Goal: Information Seeking & Learning: Learn about a topic

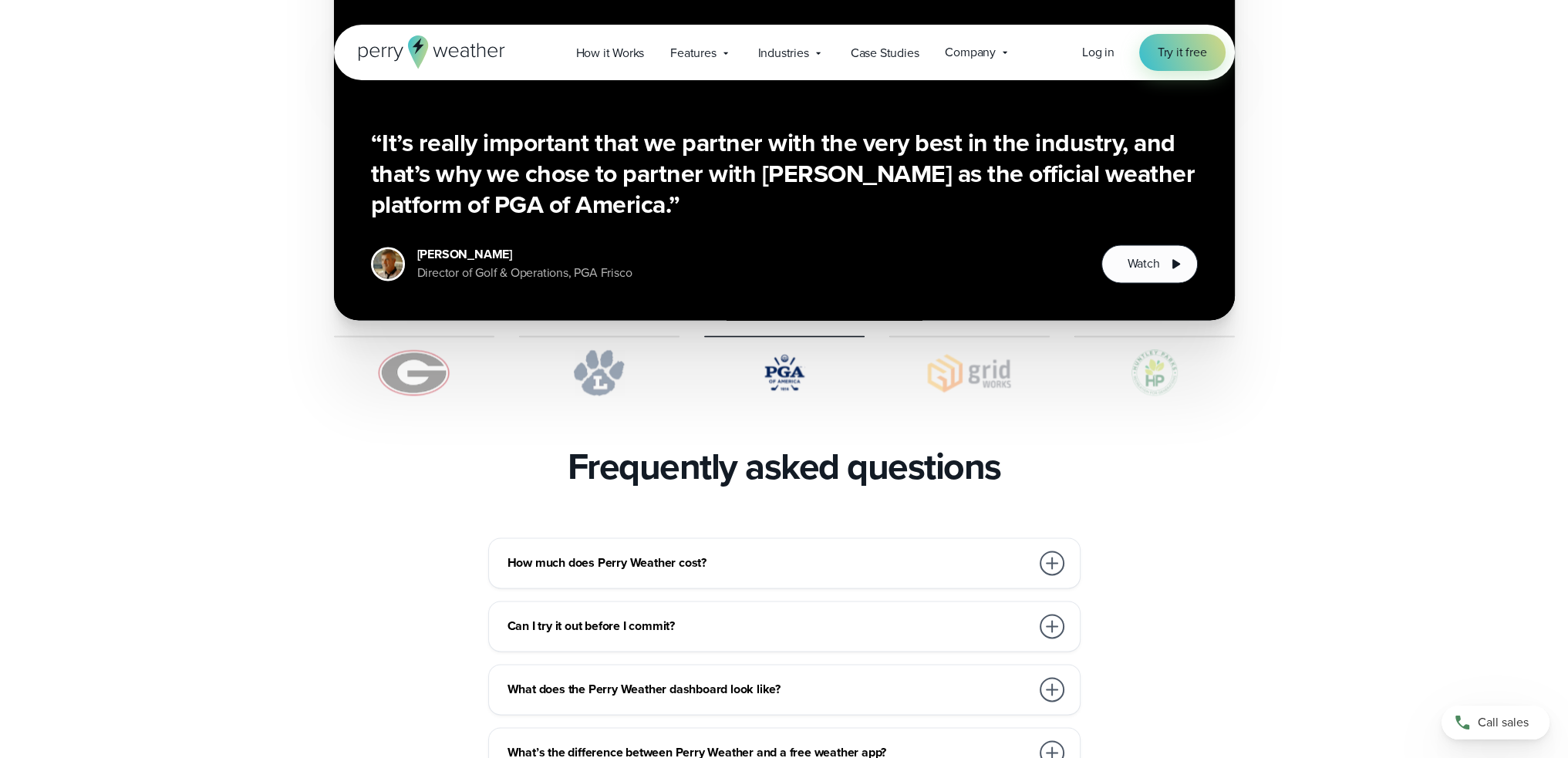
scroll to position [3317, 0]
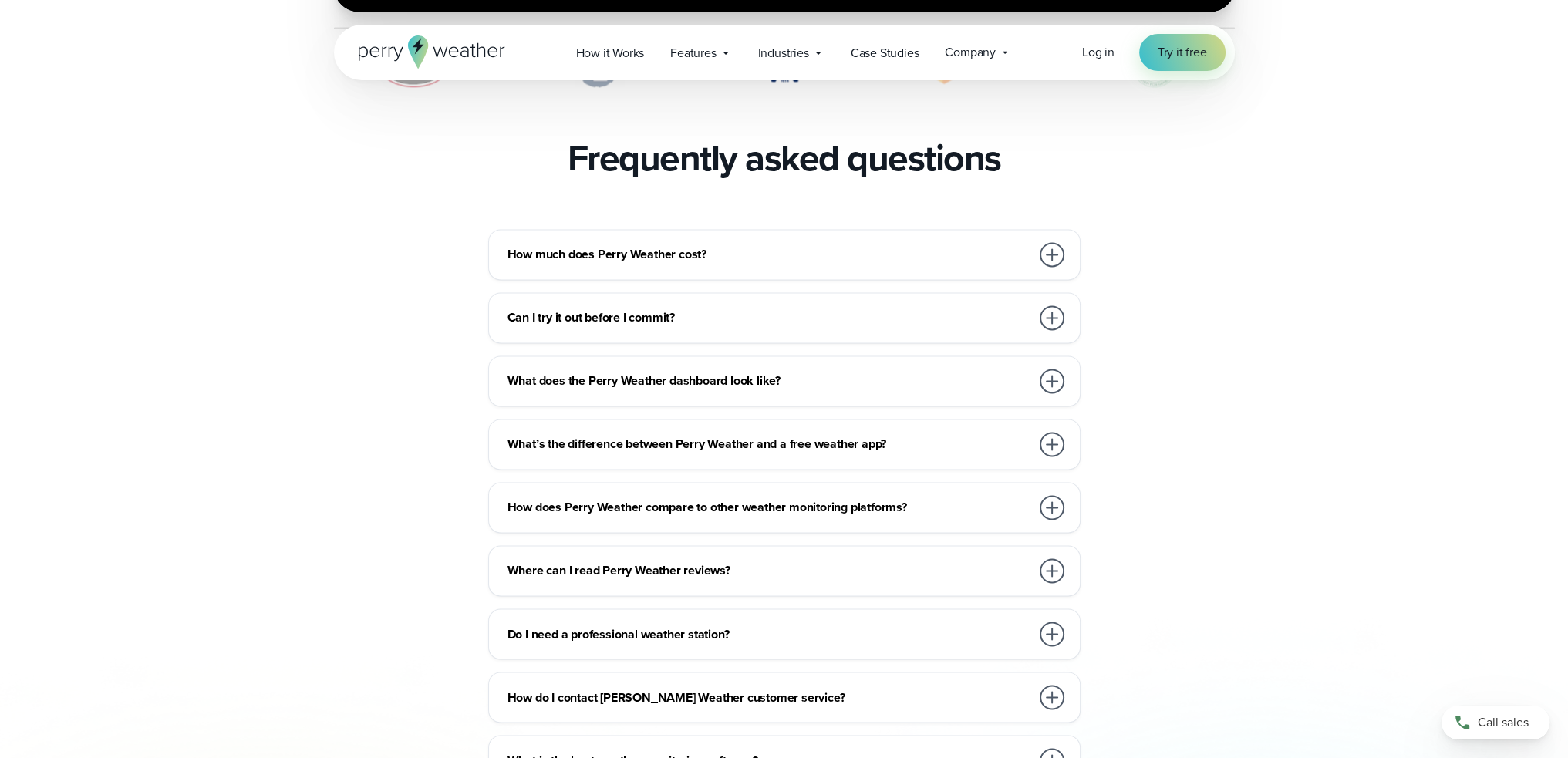
click at [586, 246] on h3 "How much does Perry Weather cost?" at bounding box center [769, 254] width 523 height 18
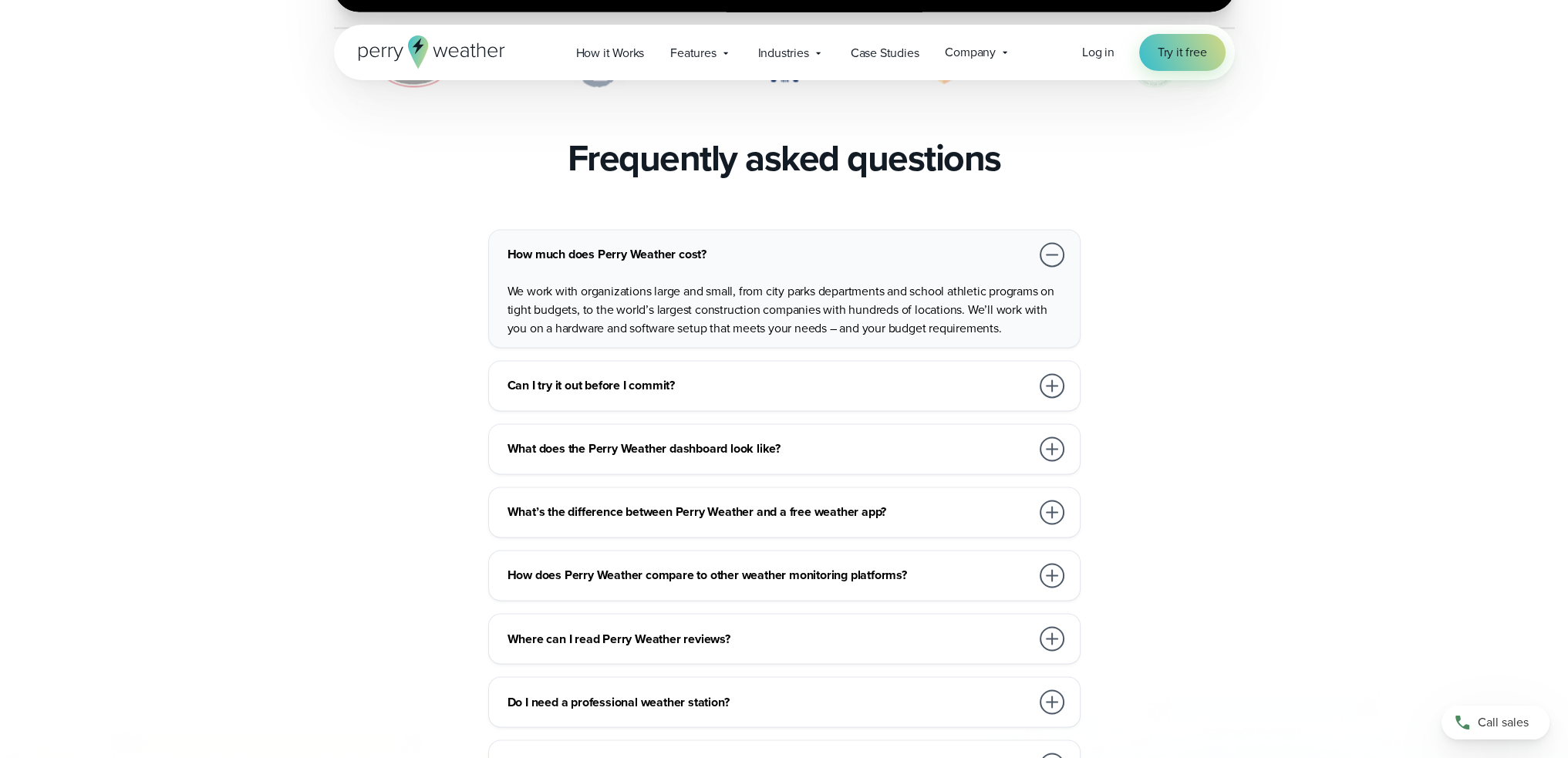
click at [1051, 242] on div at bounding box center [1051, 254] width 24 height 24
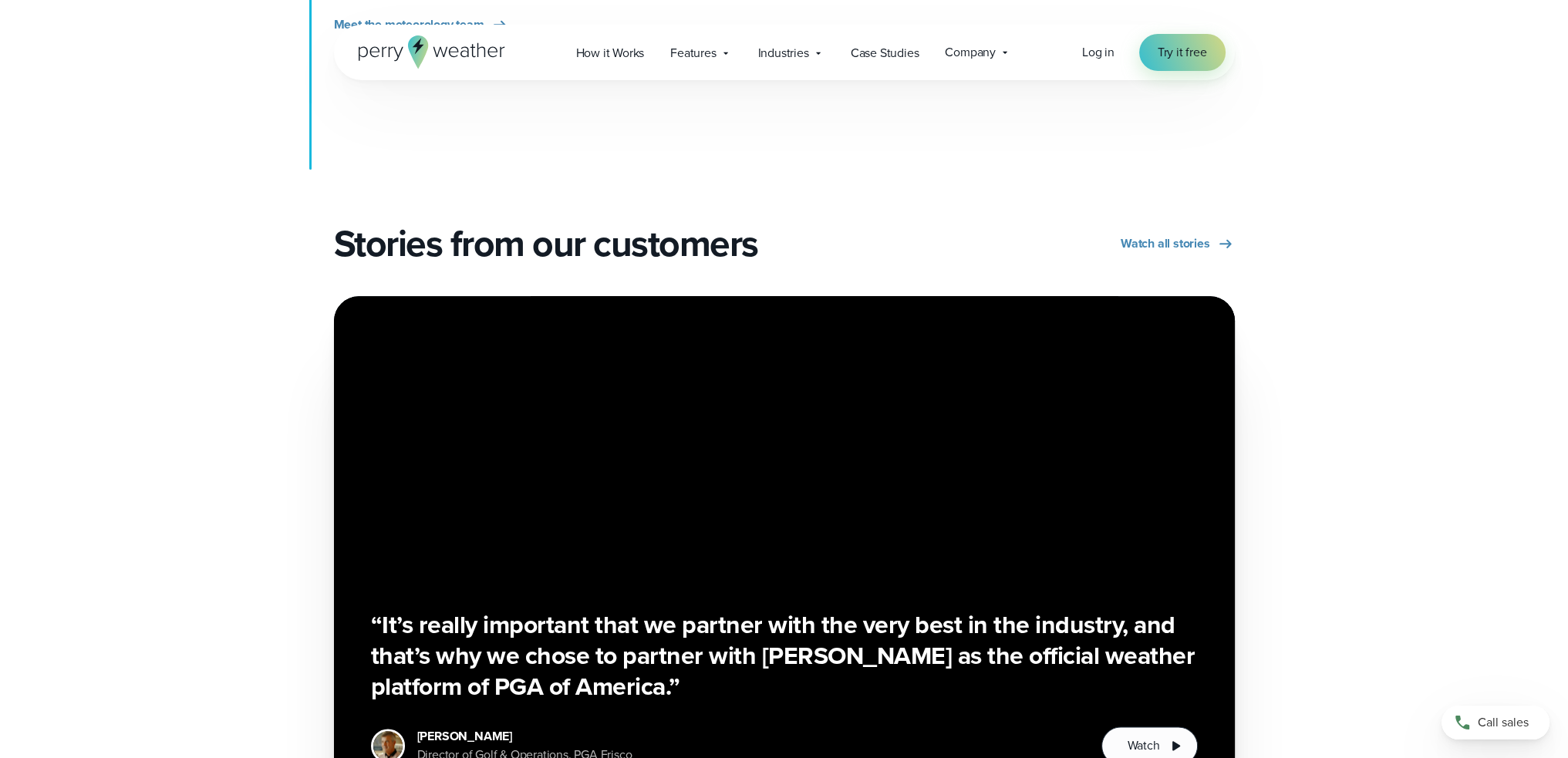
scroll to position [2468, 0]
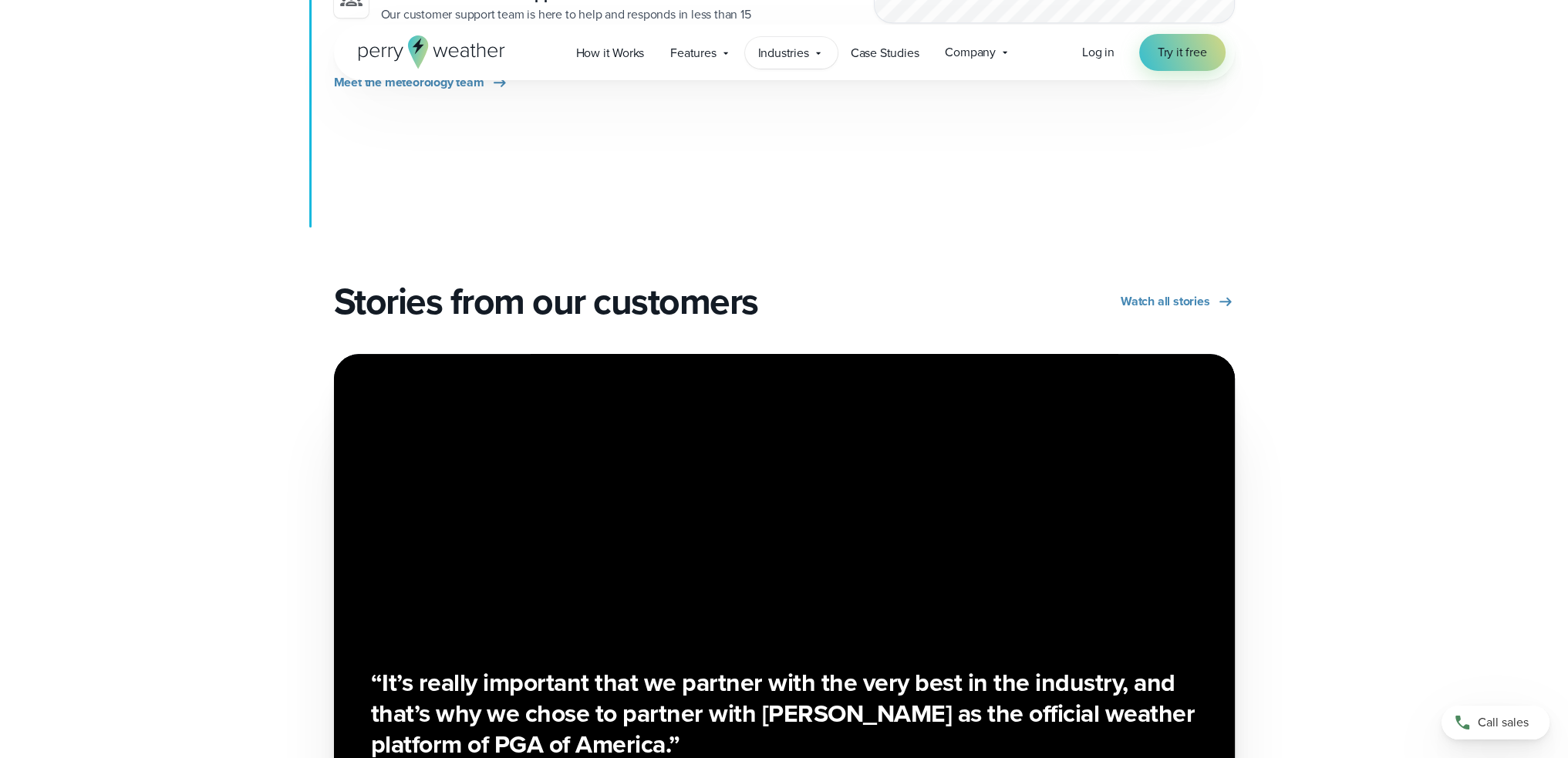
click at [792, 49] on span "Industries" at bounding box center [783, 52] width 51 height 18
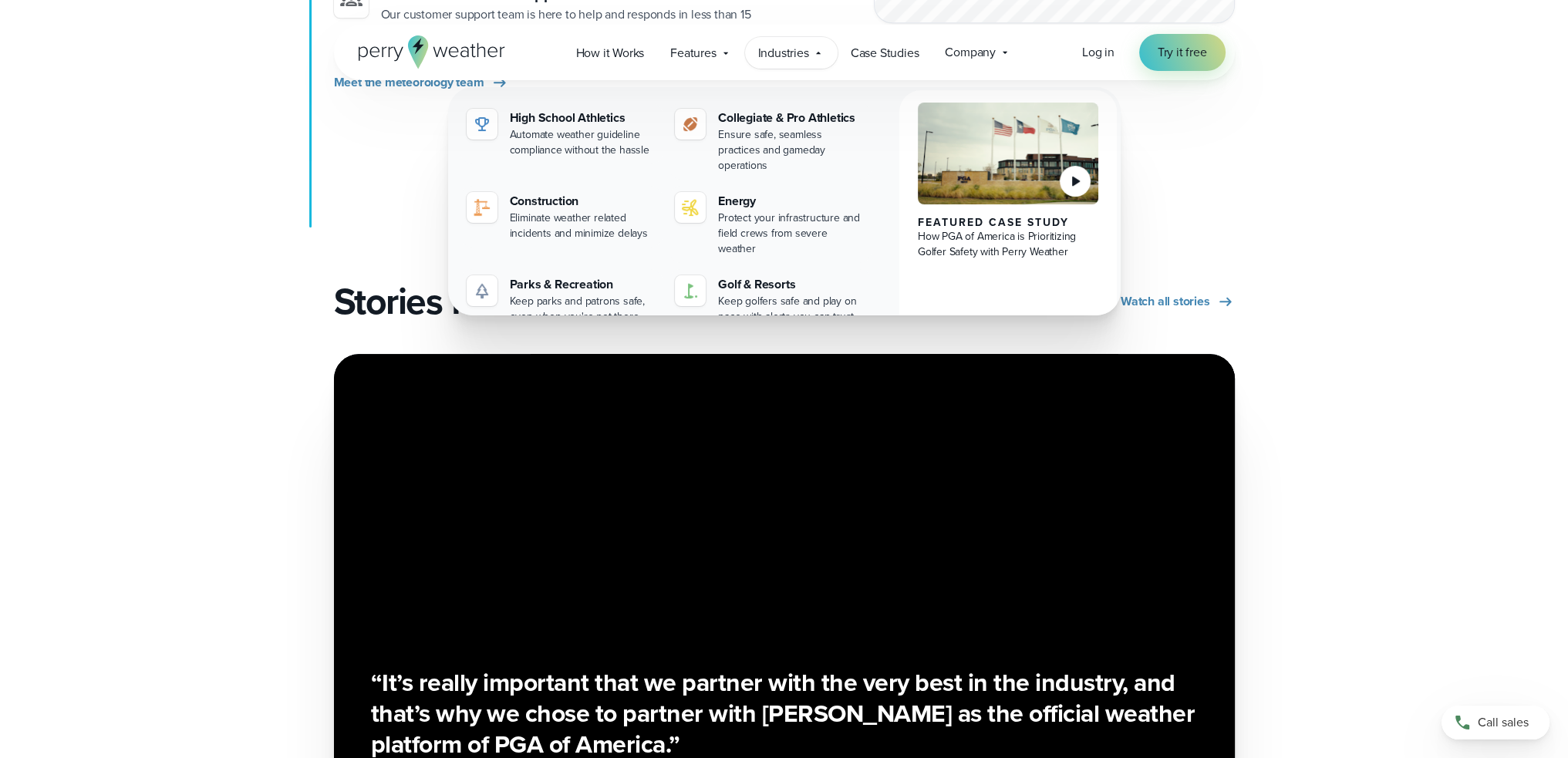
scroll to position [1697, 0]
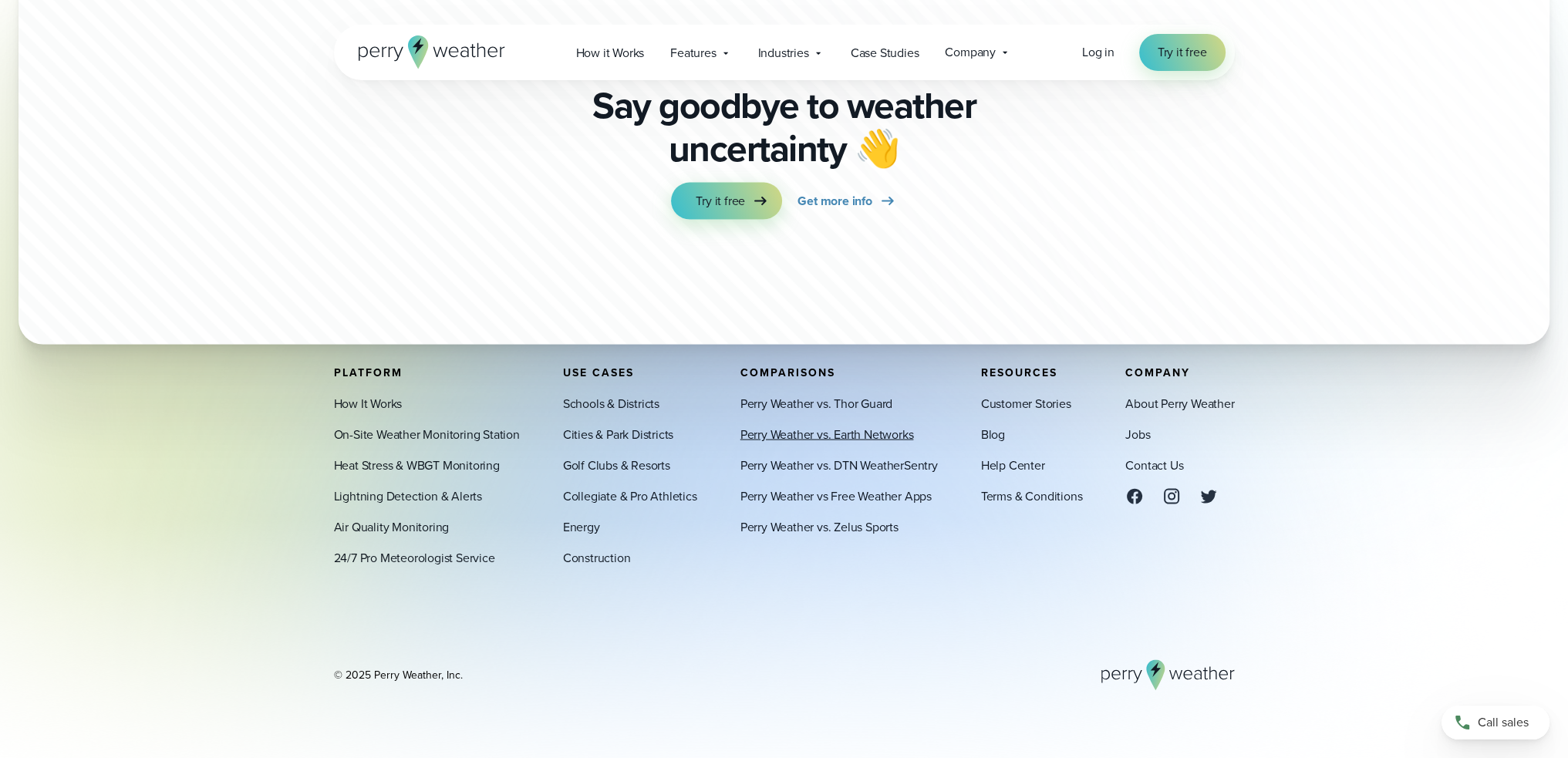
scroll to position [4211, 0]
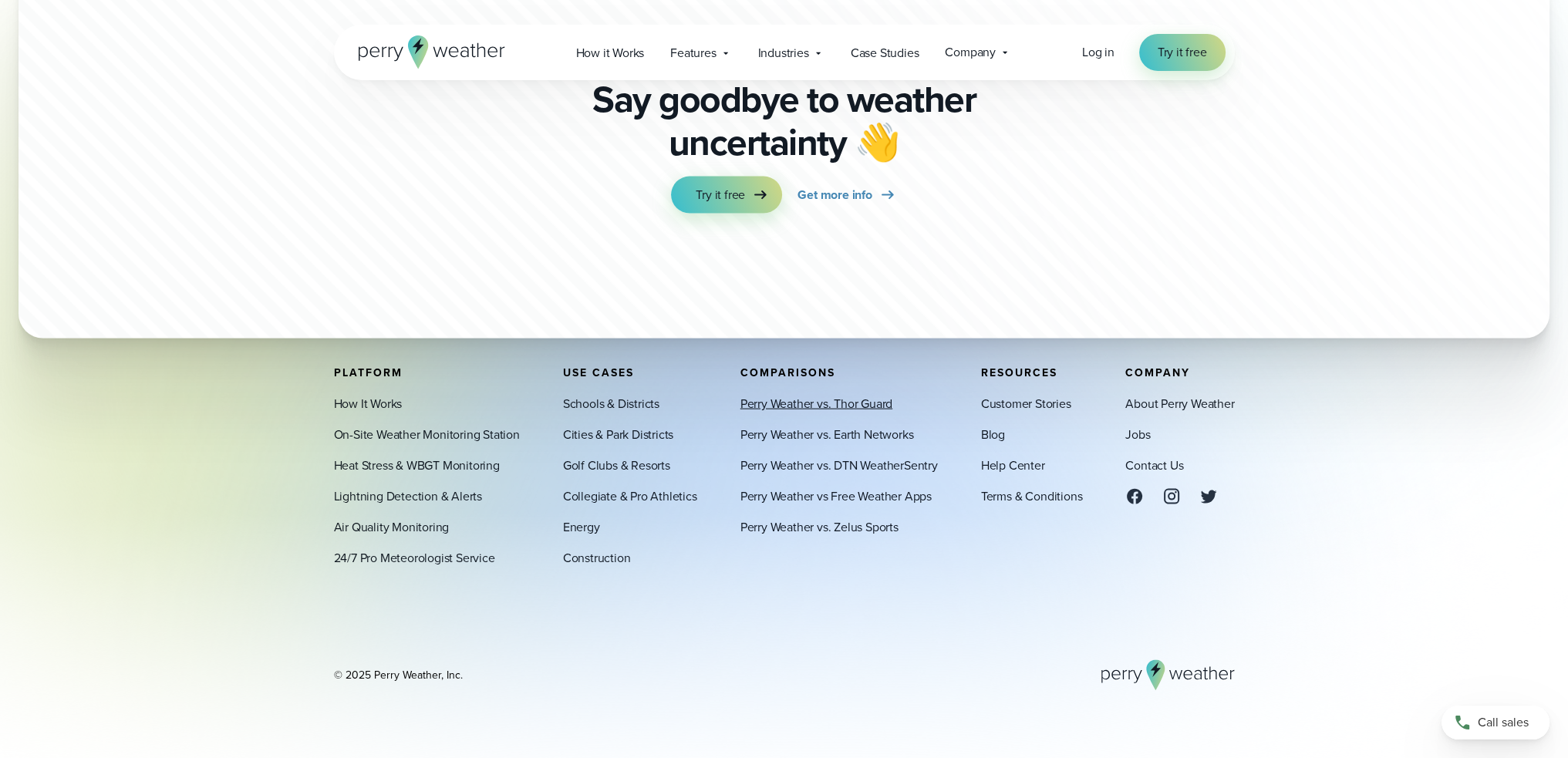
click at [855, 406] on link "Perry Weather vs. Thor Guard" at bounding box center [816, 403] width 152 height 18
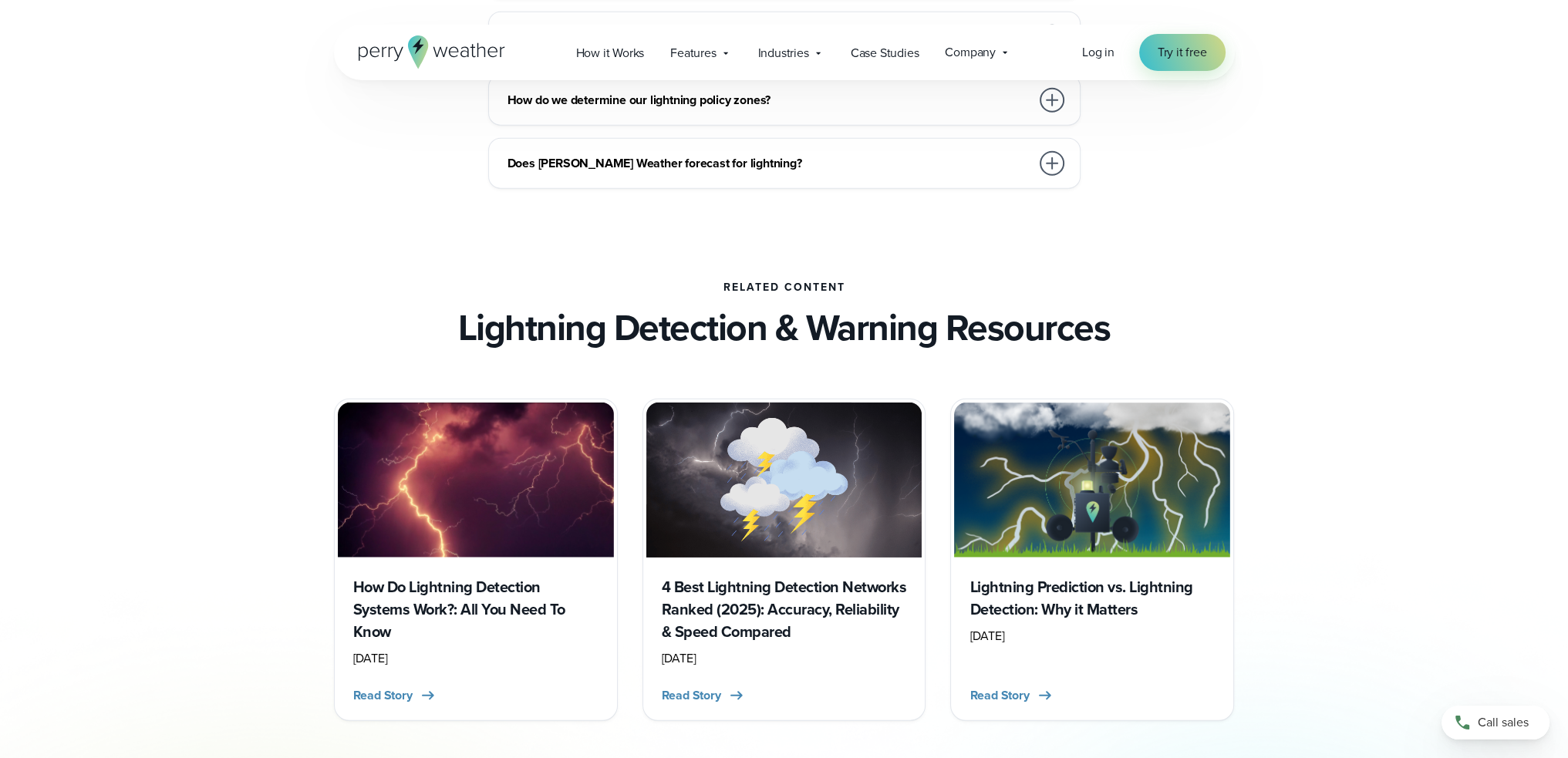
scroll to position [6607, 0]
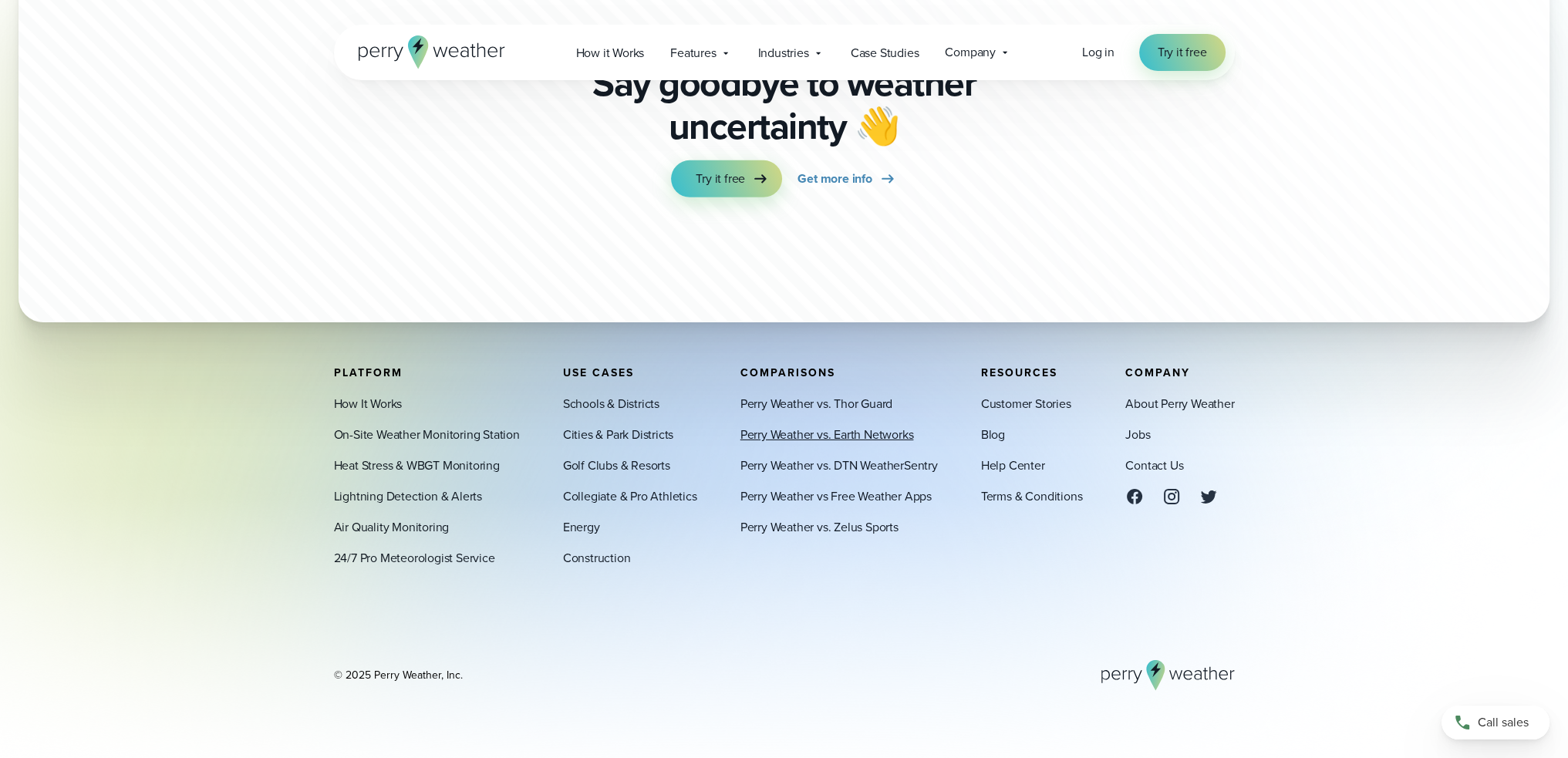
click at [841, 435] on link "Perry Weather vs. Earth Networks" at bounding box center [827, 434] width 174 height 18
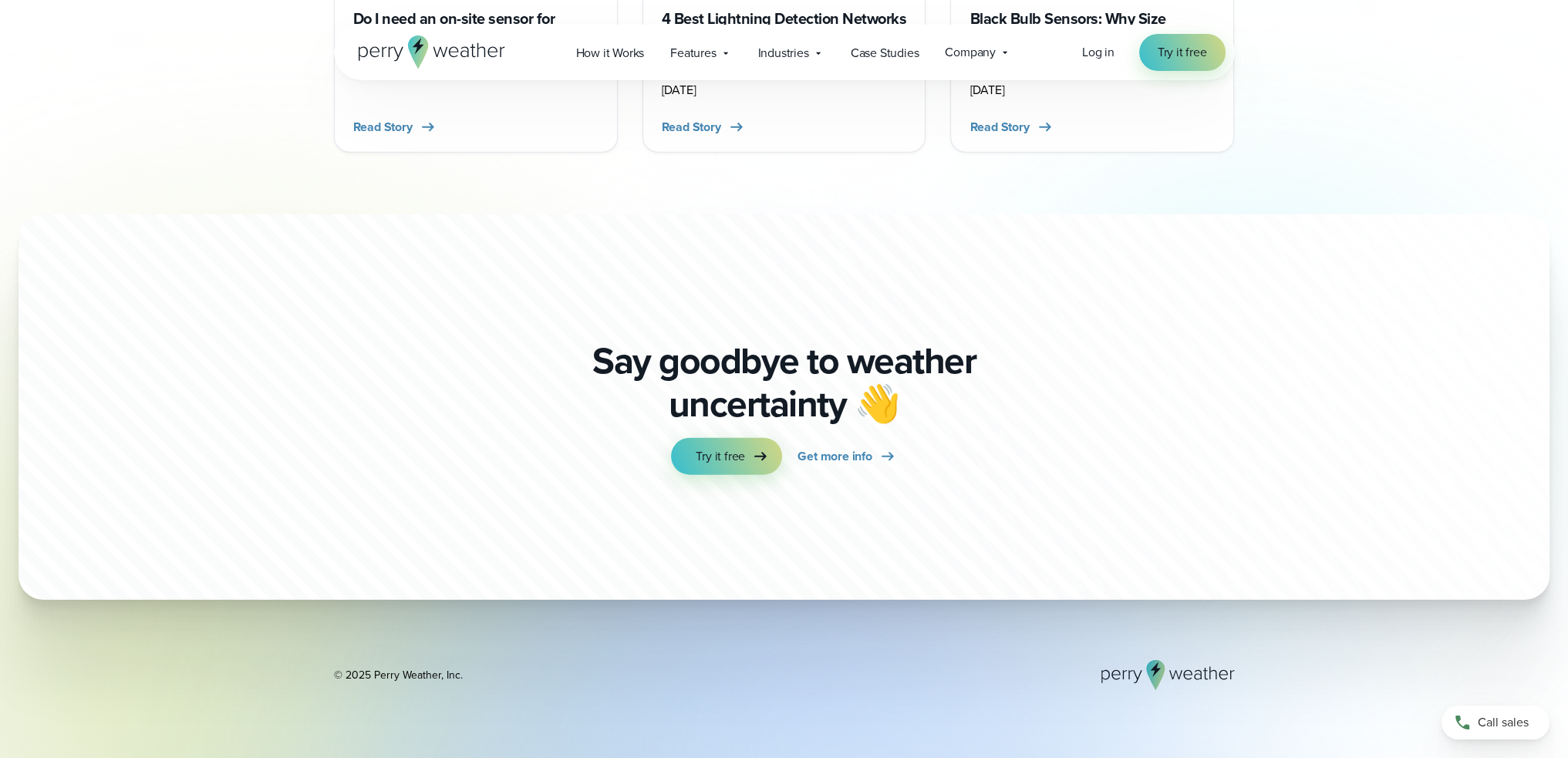
scroll to position [5148, 0]
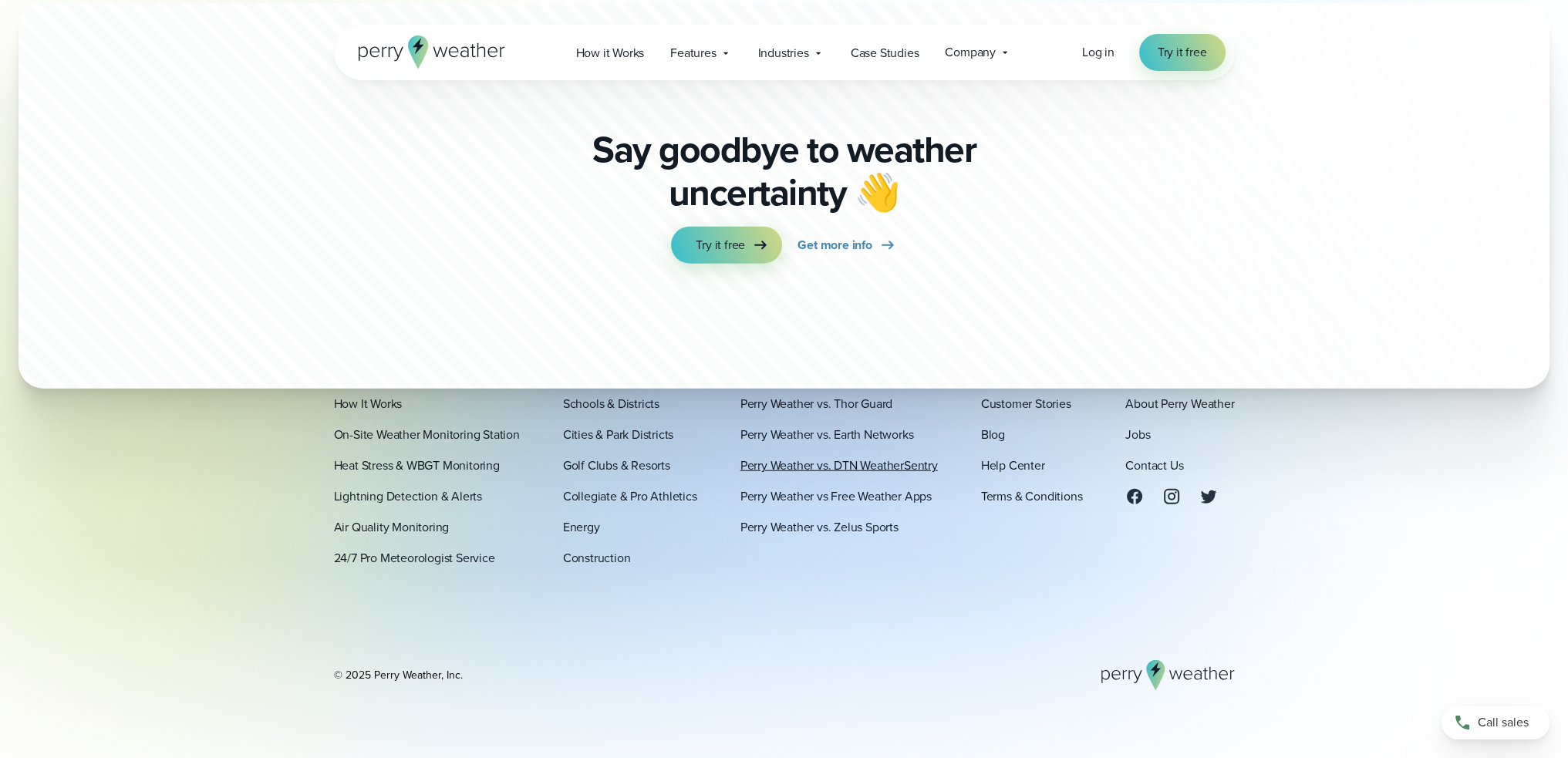
click at [848, 465] on link "Perry Weather vs. DTN WeatherSentry" at bounding box center [839, 464] width 198 height 18
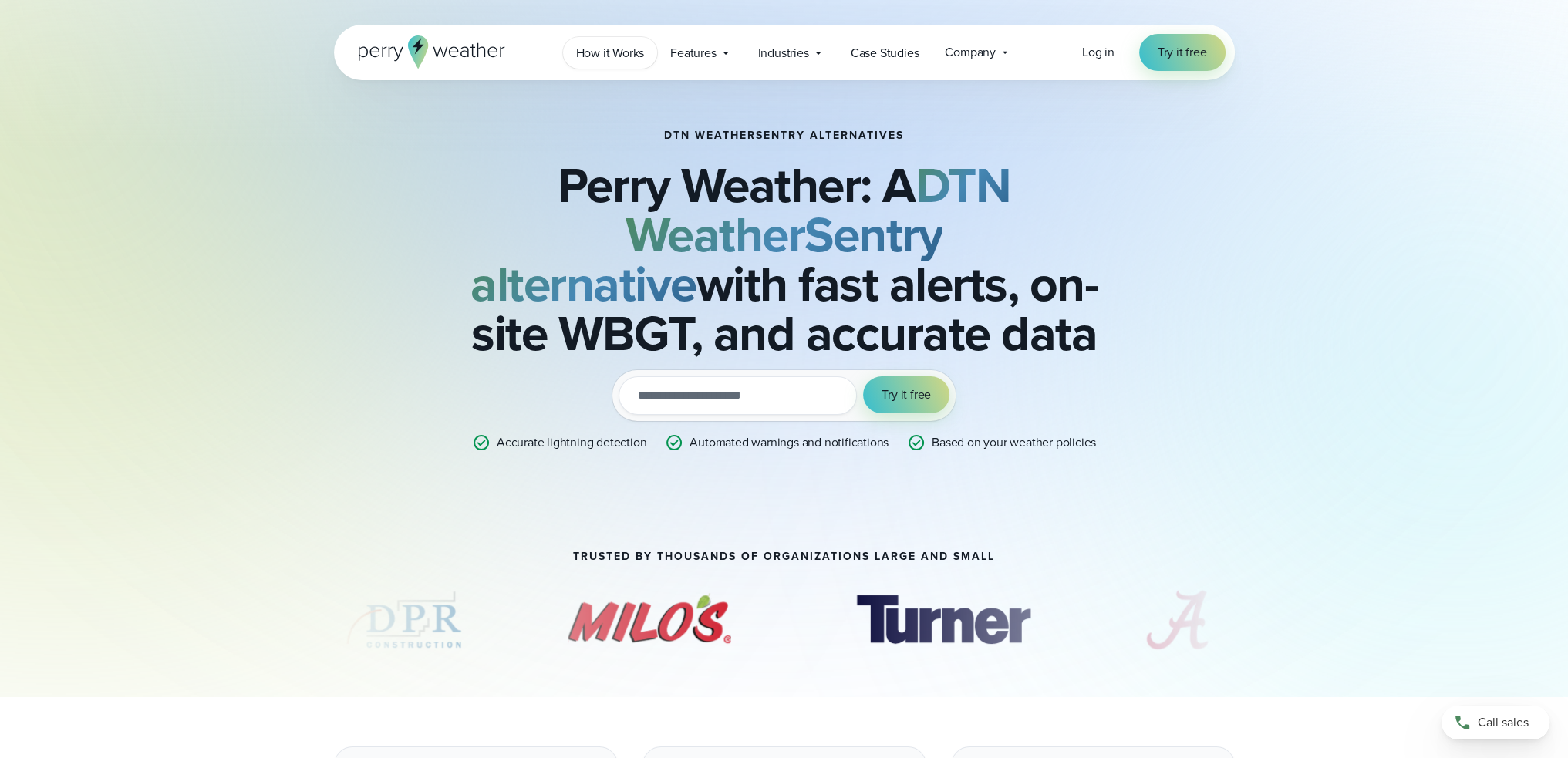
click at [601, 58] on span "How it Works" at bounding box center [610, 52] width 69 height 18
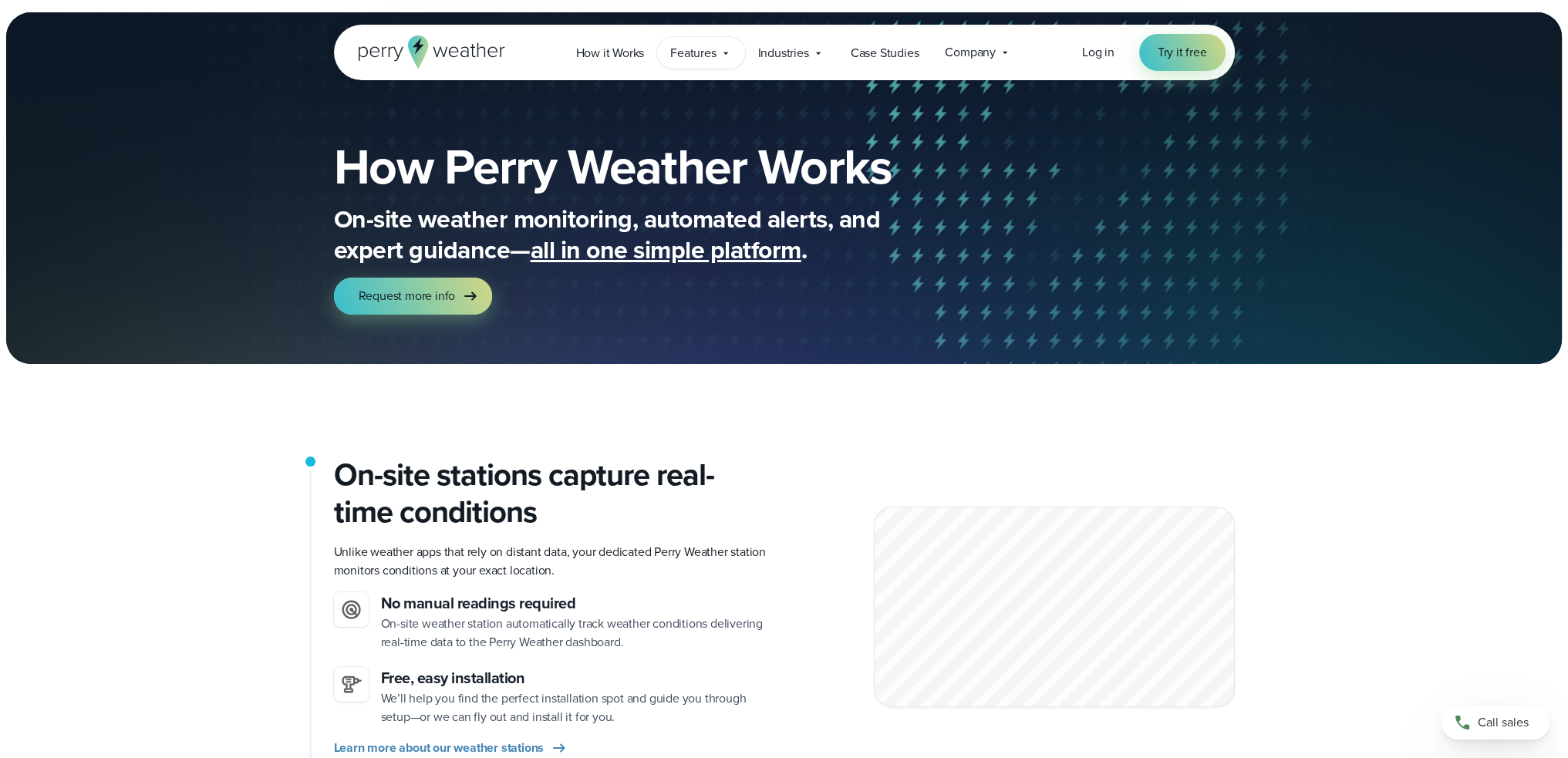
click at [683, 58] on span "Features" at bounding box center [693, 52] width 45 height 18
